Goal: Navigation & Orientation: Find specific page/section

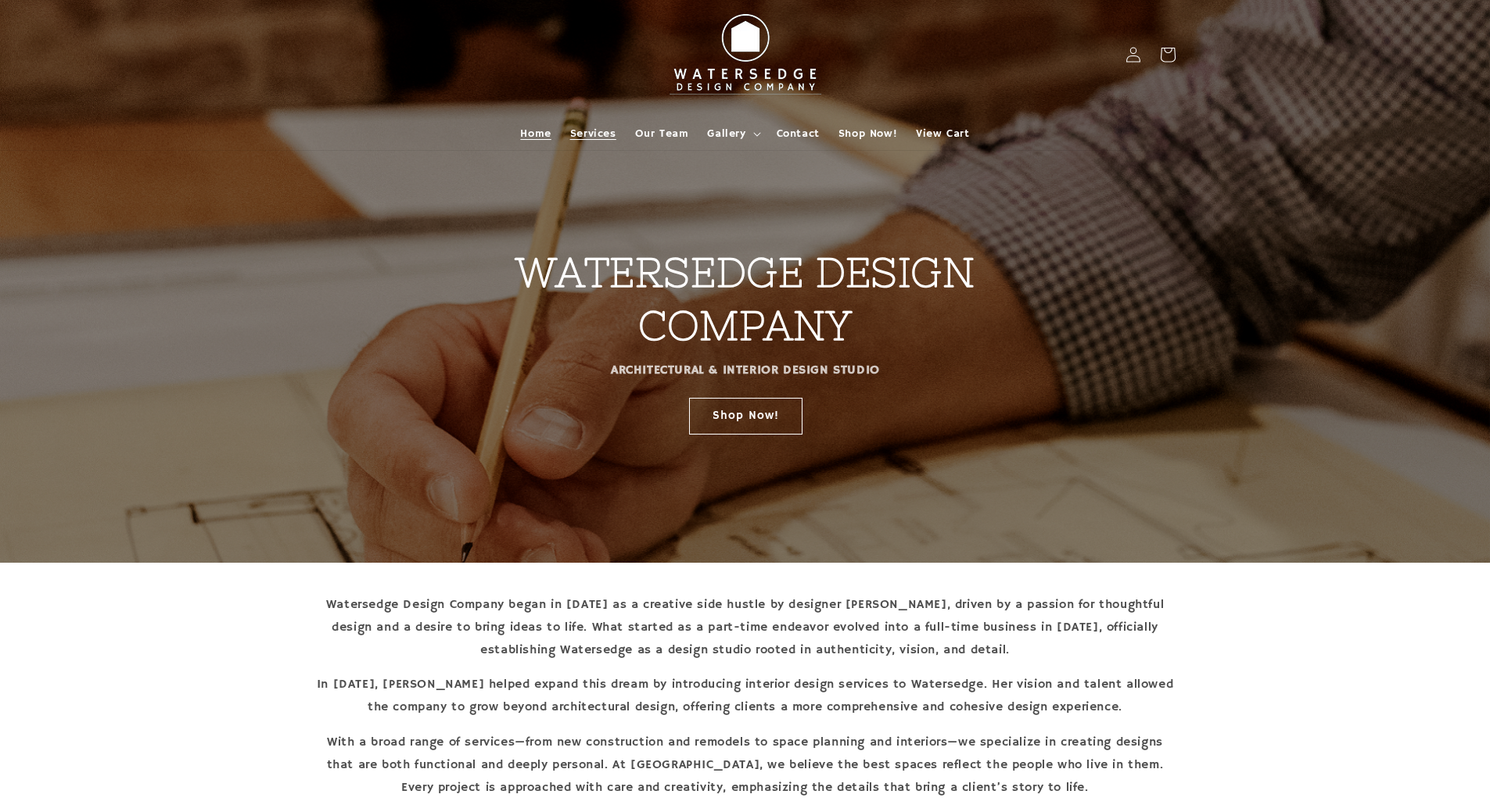
click at [579, 131] on span "Services" at bounding box center [593, 134] width 46 height 14
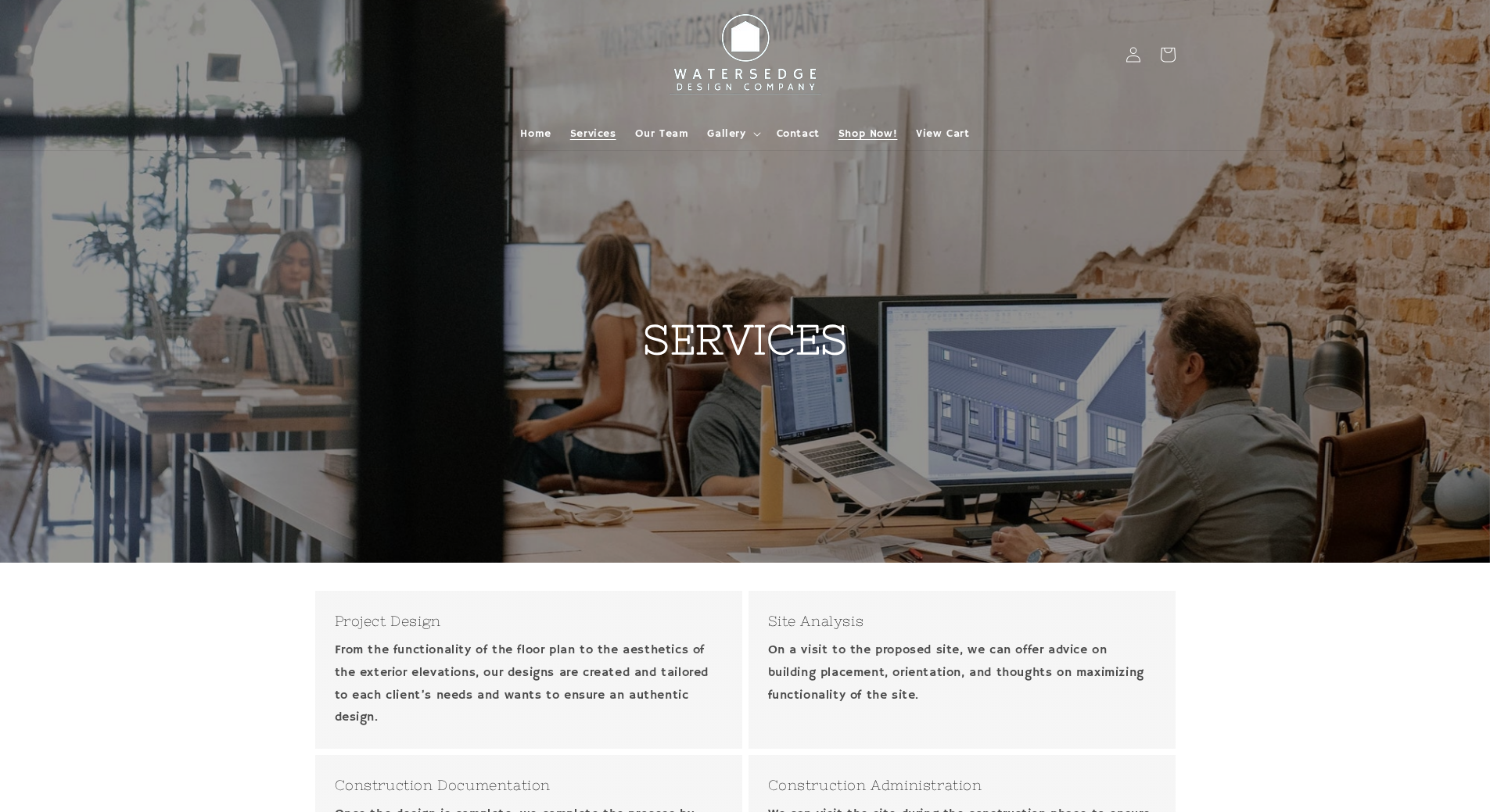
click at [874, 134] on span "Shop Now!" at bounding box center [867, 134] width 58 height 14
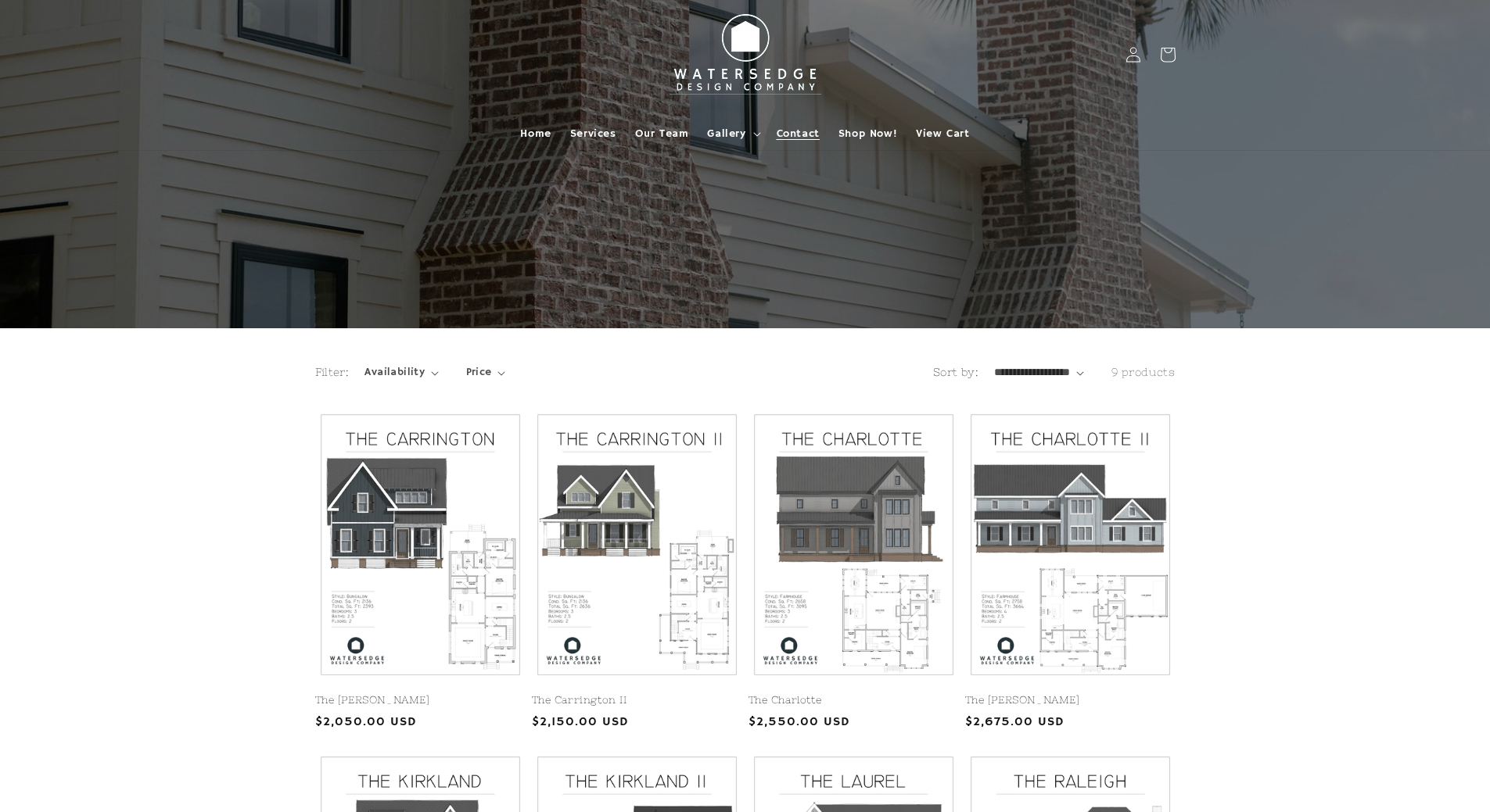
click at [783, 138] on span "Contact" at bounding box center [799, 134] width 43 height 14
